Goal: Navigation & Orientation: Find specific page/section

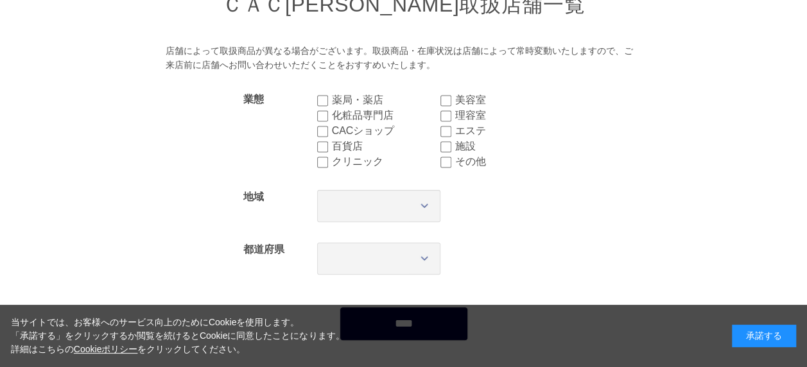
scroll to position [193, 0]
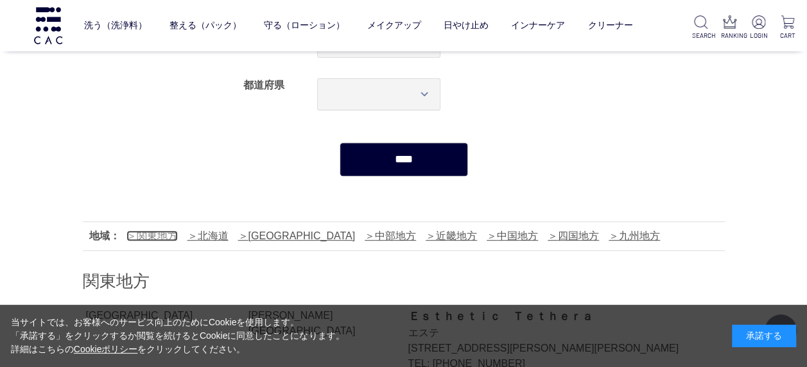
click at [136, 234] on link "関東地方" at bounding box center [152, 236] width 51 height 11
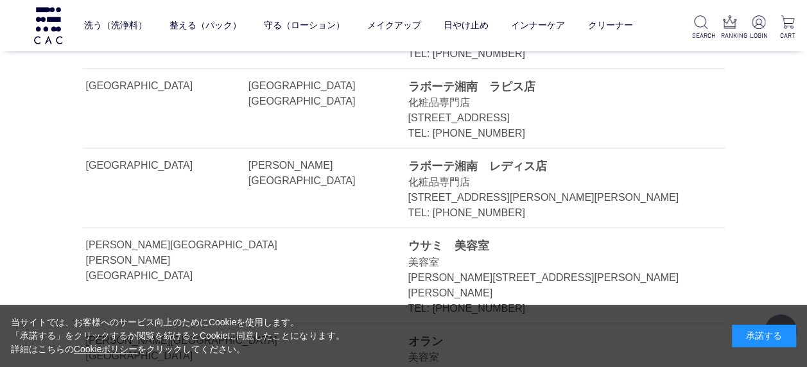
scroll to position [3233, 0]
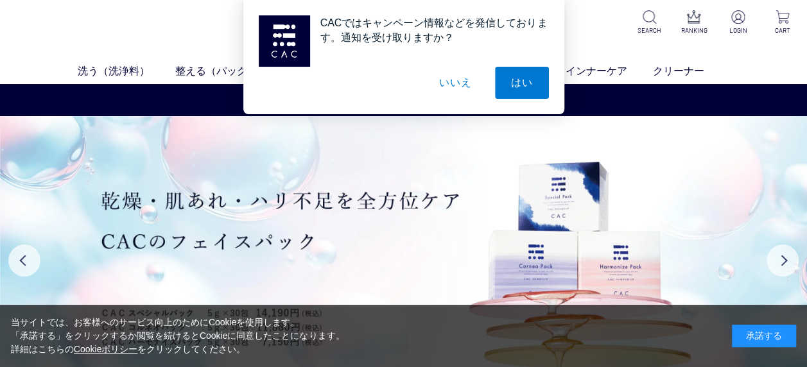
click at [464, 83] on button "いいえ" at bounding box center [455, 83] width 64 height 32
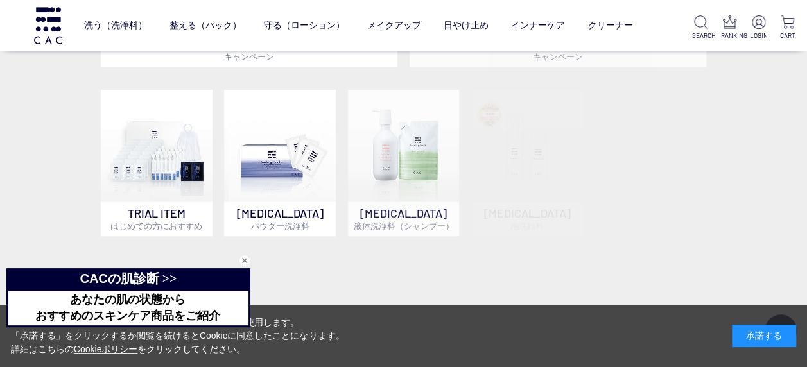
scroll to position [771, 0]
